Goal: Use online tool/utility: Use online tool/utility

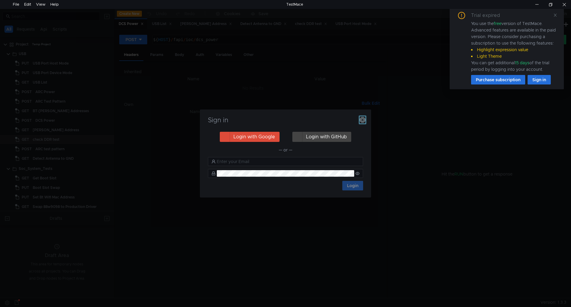
click at [364, 118] on icon "button" at bounding box center [363, 120] width 6 height 6
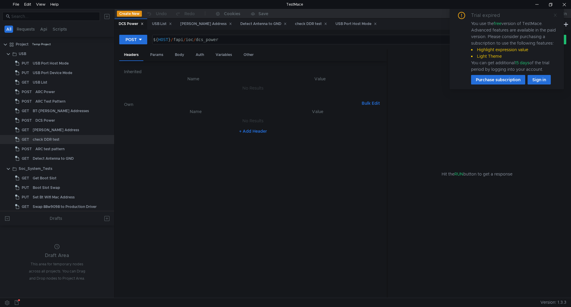
click at [555, 14] on icon at bounding box center [556, 15] width 4 height 4
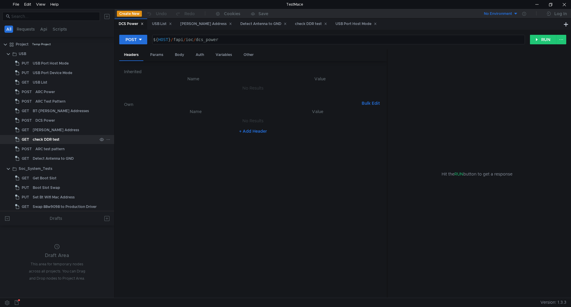
click at [44, 138] on div "check DDR test" at bounding box center [46, 139] width 27 height 9
click at [139, 38] on icon at bounding box center [137, 39] width 4 height 4
click at [137, 60] on li "POST" at bounding box center [132, 62] width 26 height 10
click at [541, 18] on div "No Environment Log In" at bounding box center [457, 13] width 229 height 9
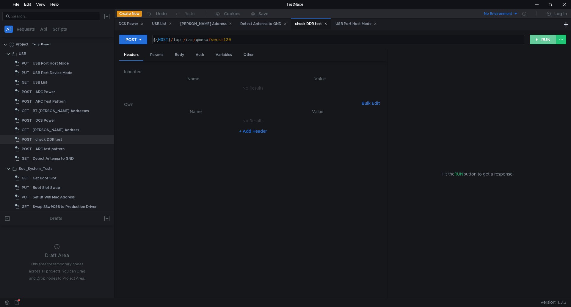
click at [544, 40] on button "RUN" at bounding box center [543, 40] width 26 height 10
click at [126, 45] on div "POST ${ HOST } / fapi / ram / qmesa ? secs = 120 הההההההההההההההההההההההההההההה…" at bounding box center [342, 42] width 447 height 15
click at [130, 40] on div "POST" at bounding box center [131, 39] width 11 height 7
click at [140, 52] on li "GET" at bounding box center [133, 52] width 28 height 10
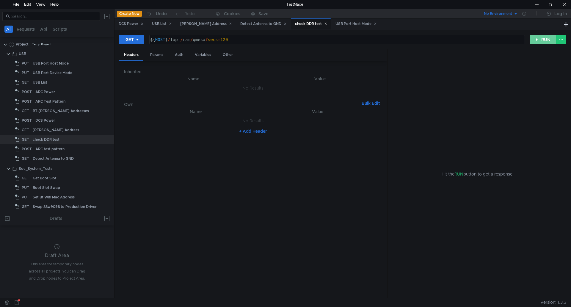
click at [535, 39] on button "RUN" at bounding box center [543, 40] width 26 height 10
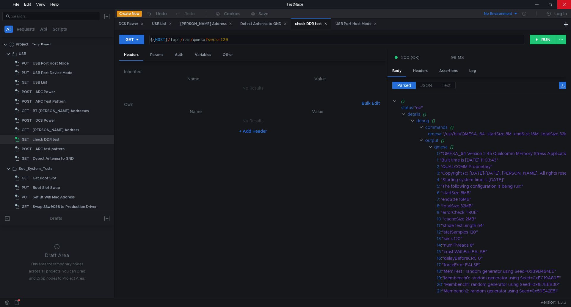
click at [568, 2] on div at bounding box center [565, 4] width 14 height 9
